Goal: Task Accomplishment & Management: Manage account settings

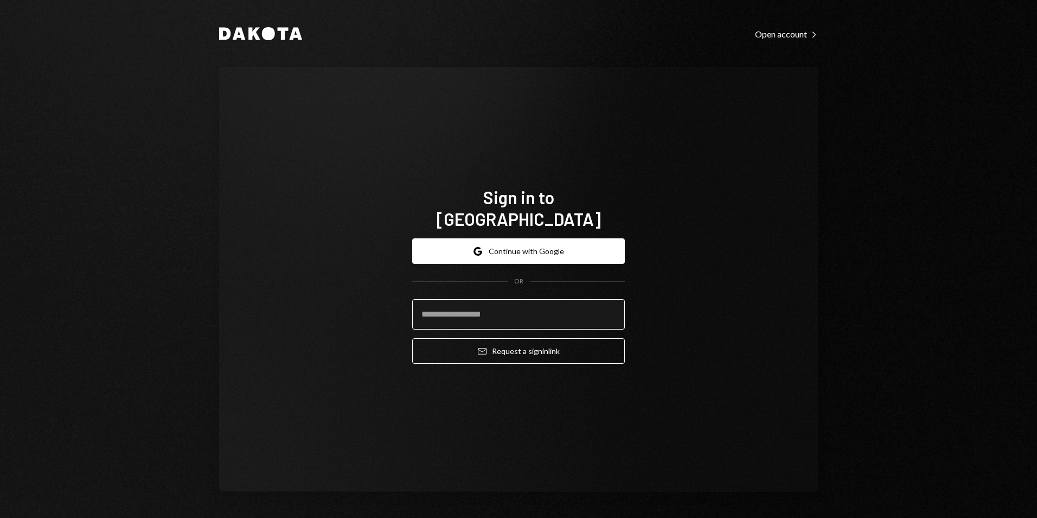
click at [477, 308] on input "email" at bounding box center [518, 314] width 213 height 30
type input "**********"
click at [251, 35] on icon at bounding box center [254, 34] width 12 height 12
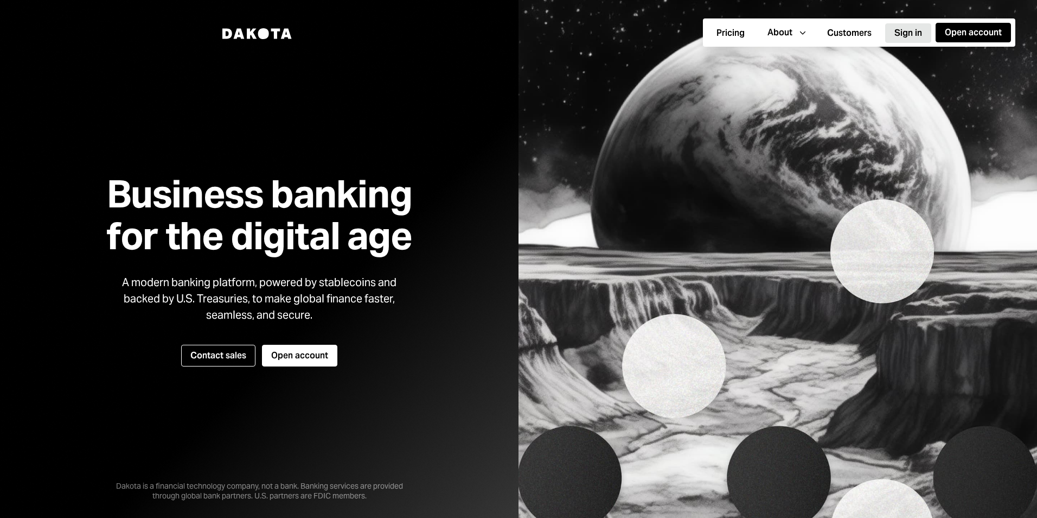
click at [916, 32] on button "Sign in" at bounding box center [908, 33] width 46 height 20
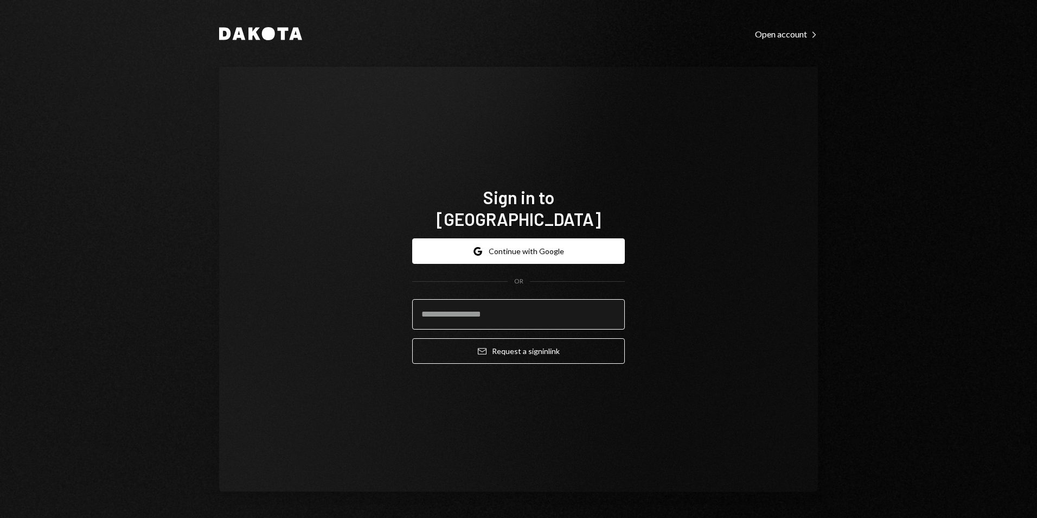
click at [502, 301] on input "email" at bounding box center [518, 314] width 213 height 30
type input "**********"
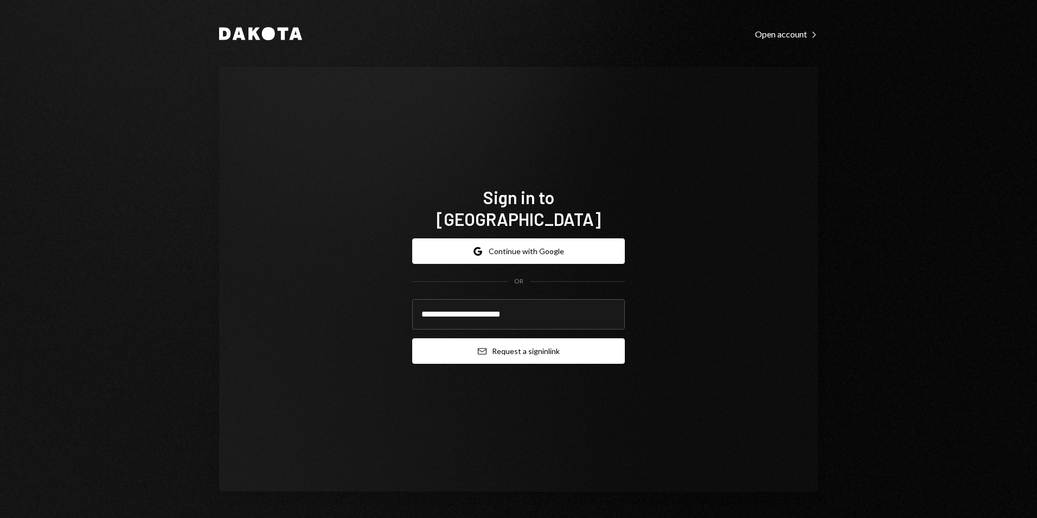
click at [502, 344] on button "Email Request a sign in link" at bounding box center [518, 350] width 213 height 25
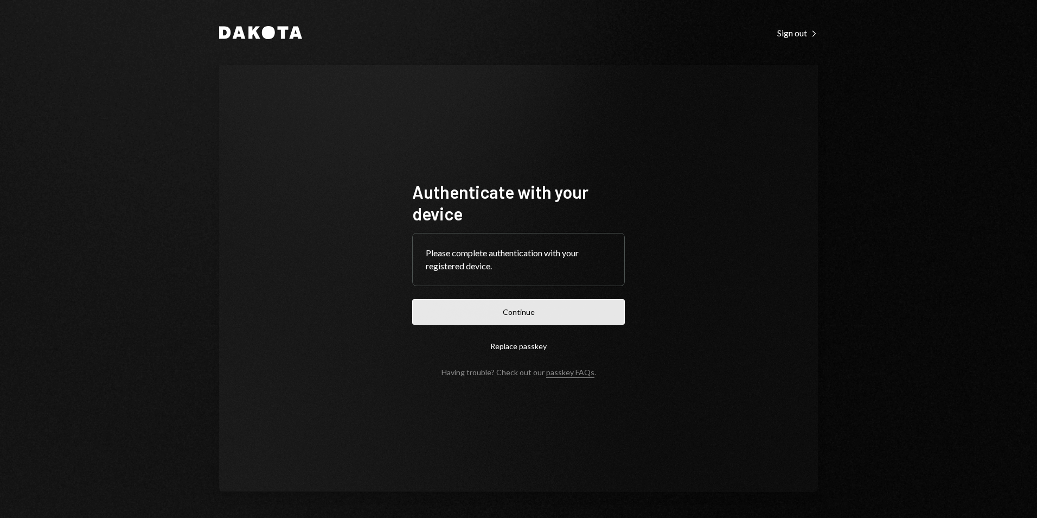
click at [495, 318] on button "Continue" at bounding box center [518, 311] width 213 height 25
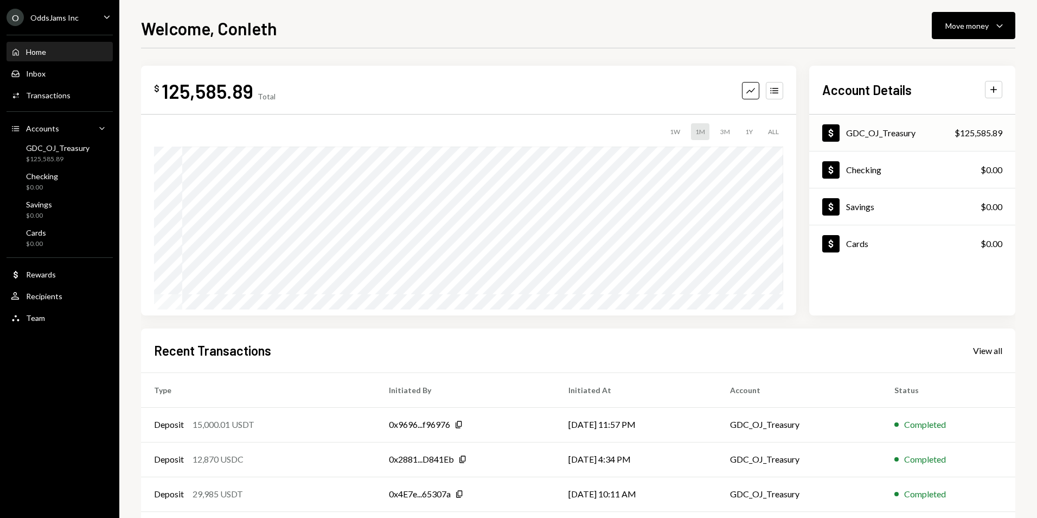
click at [904, 137] on div "GDC_OJ_Treasury" at bounding box center [880, 132] width 69 height 10
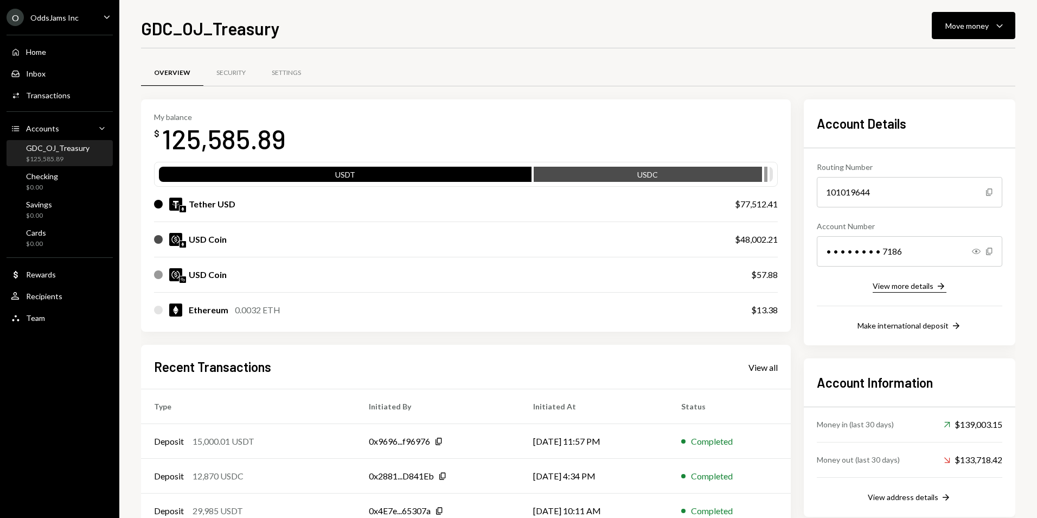
click at [916, 286] on div "View more details" at bounding box center [903, 285] width 61 height 9
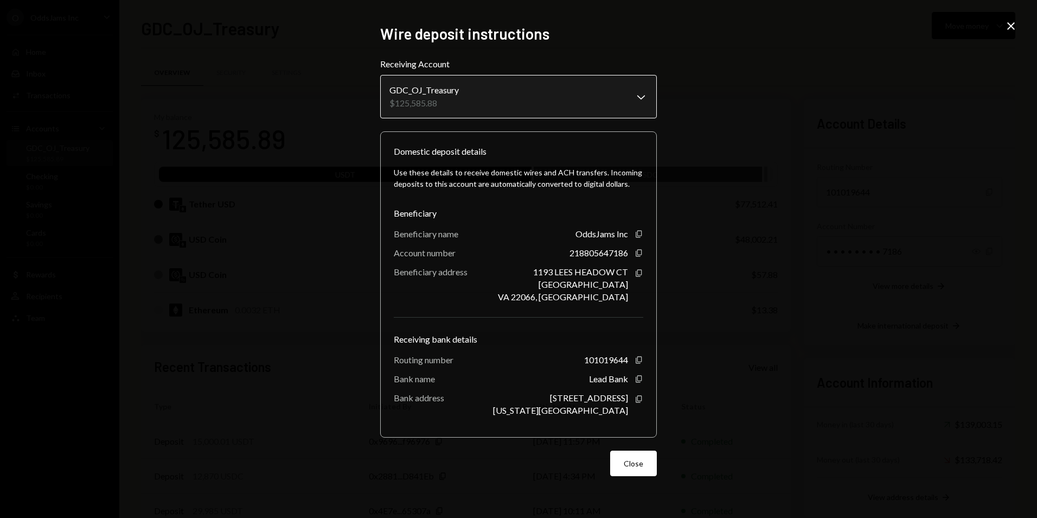
click at [637, 100] on body "O OddsJams Inc Caret Down Home Home Inbox Inbox Activities Transactions Account…" at bounding box center [518, 259] width 1037 height 518
click at [784, 139] on div "**********" at bounding box center [518, 259] width 1037 height 518
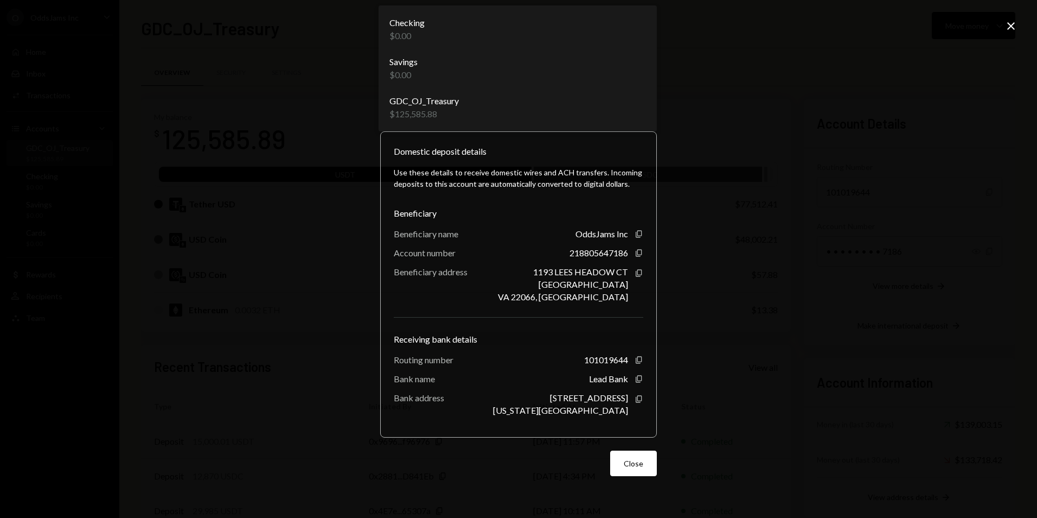
click at [641, 95] on body "O OddsJams Inc Caret Down Home Home Inbox Inbox Activities Transactions Account…" at bounding box center [518, 259] width 1037 height 518
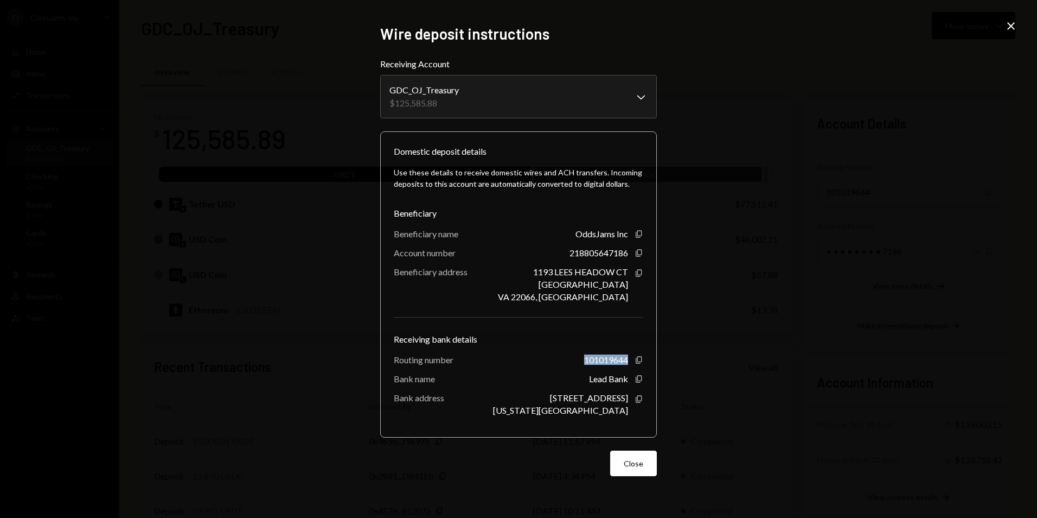
drag, startPoint x: 584, startPoint y: 358, endPoint x: 627, endPoint y: 358, distance: 43.4
click at [627, 358] on div "101019644" at bounding box center [606, 359] width 44 height 10
copy div "101019644"
click at [639, 462] on button "Close" at bounding box center [633, 462] width 47 height 25
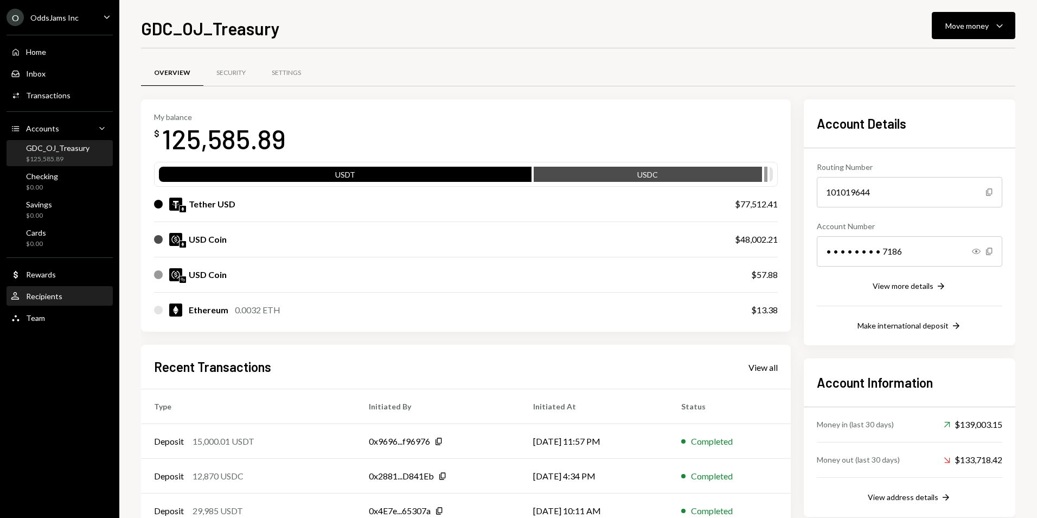
click at [49, 295] on div "Recipients" at bounding box center [44, 295] width 36 height 9
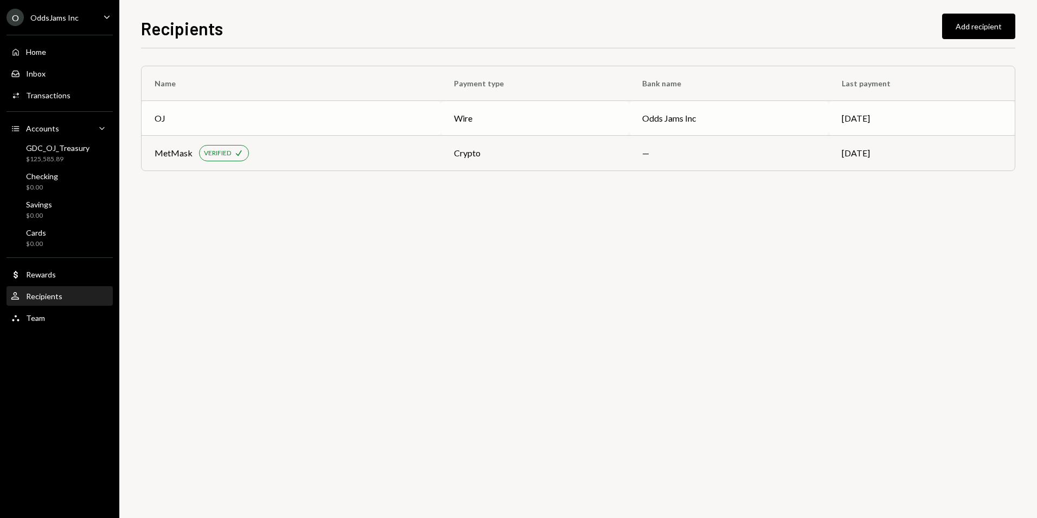
click at [657, 121] on td "Odds Jams Inc" at bounding box center [729, 118] width 200 height 35
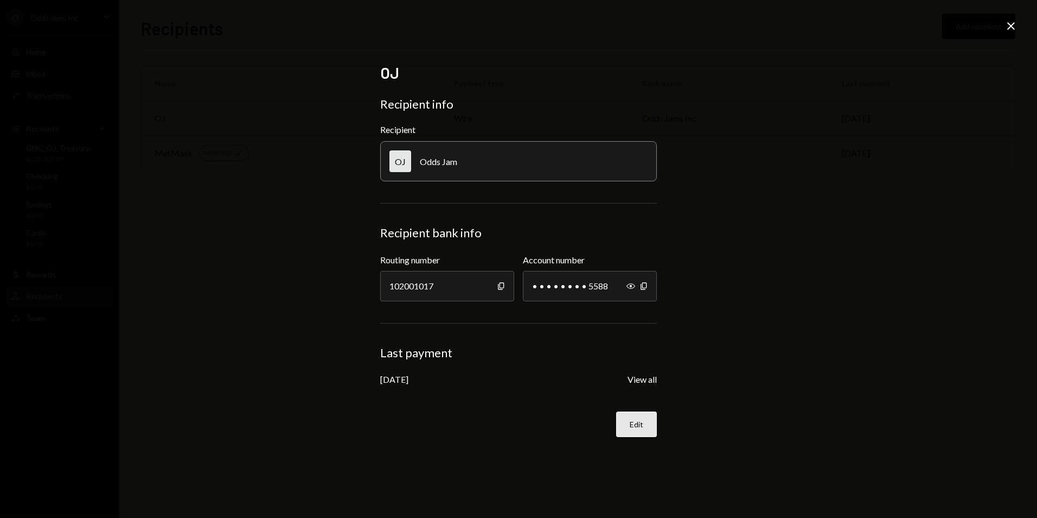
click at [633, 427] on button "Edit" at bounding box center [636, 423] width 41 height 25
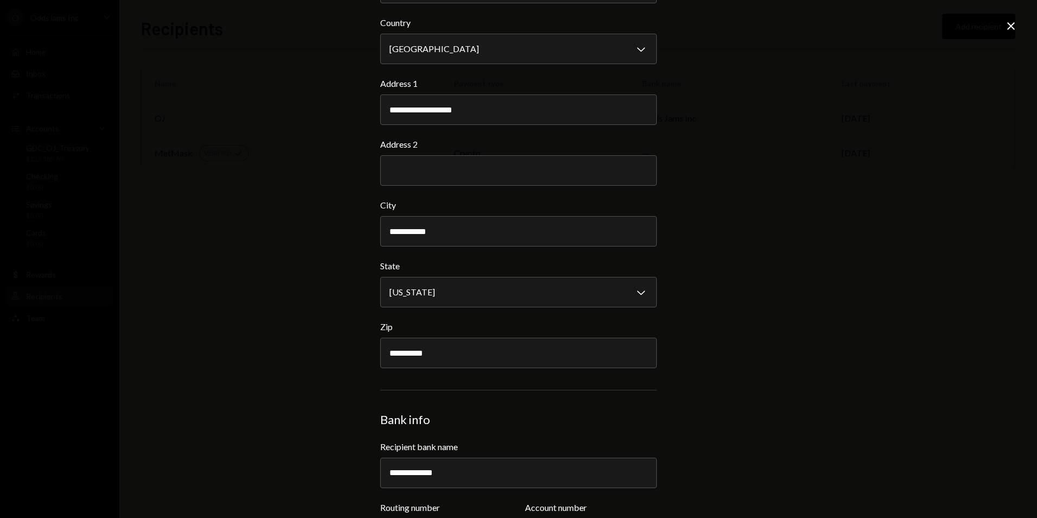
scroll to position [266, 0]
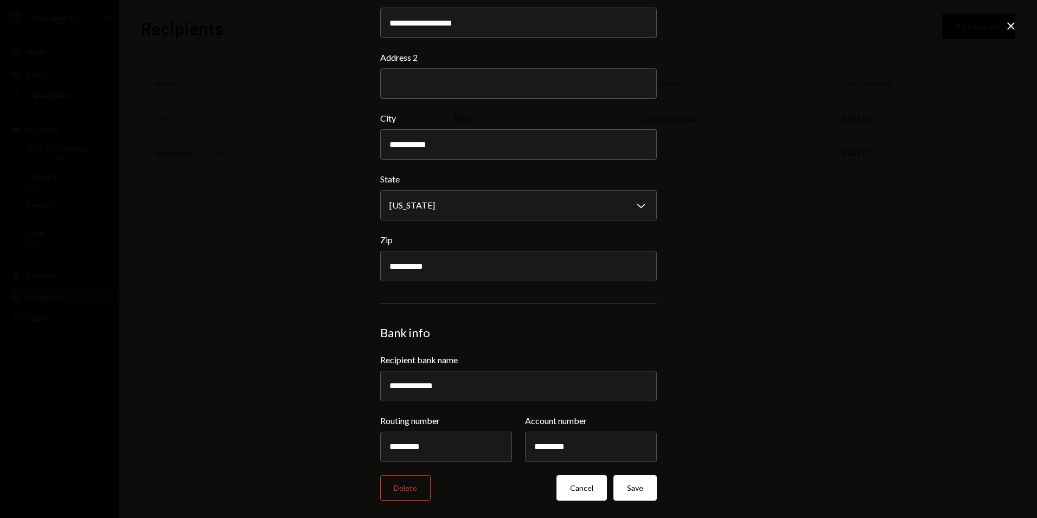
click at [581, 493] on button "Cancel" at bounding box center [582, 487] width 50 height 25
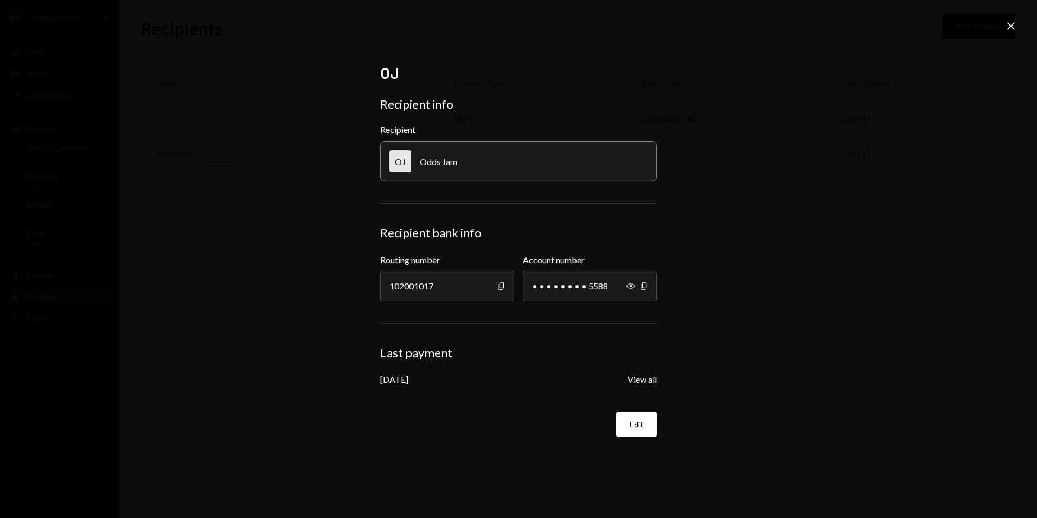
click at [1007, 23] on icon "Close" at bounding box center [1011, 26] width 13 height 13
